Goal: Navigation & Orientation: Find specific page/section

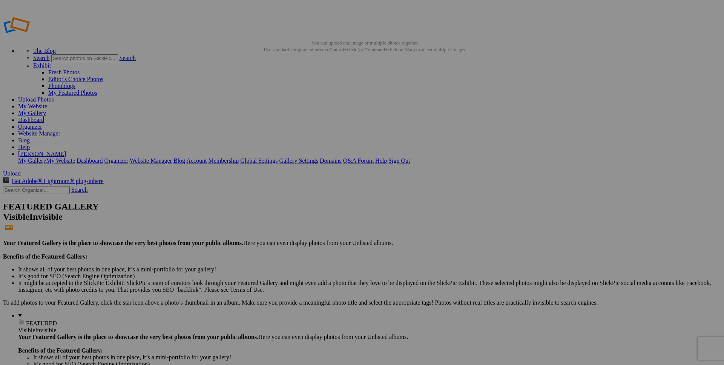
click at [46, 110] on link "My Gallery" at bounding box center [32, 113] width 28 height 6
